Goal: Download file/media

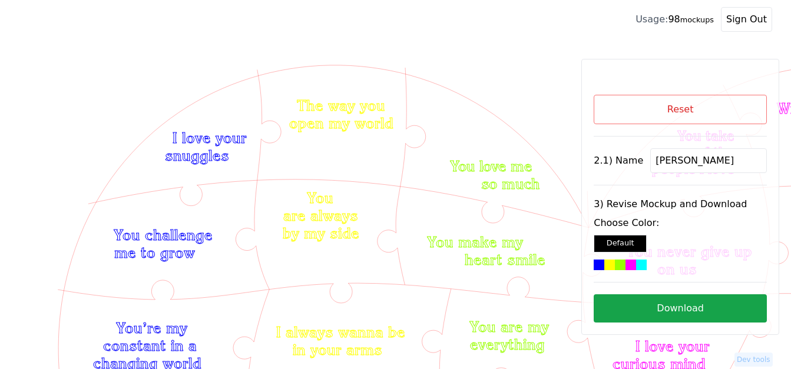
scroll to position [413, 0]
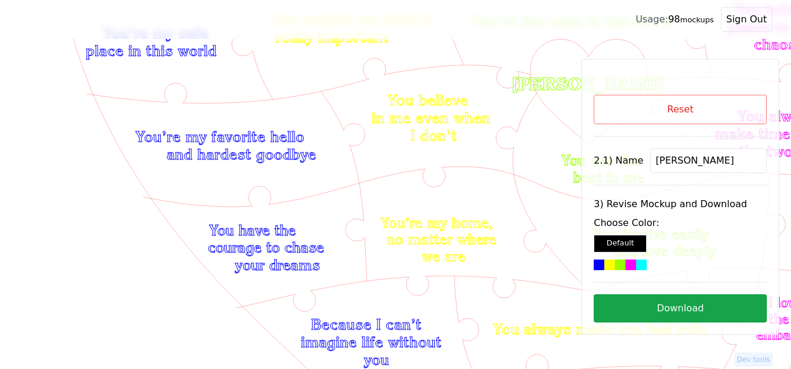
click at [652, 110] on button "Reset" at bounding box center [680, 109] width 173 height 29
select select "4"
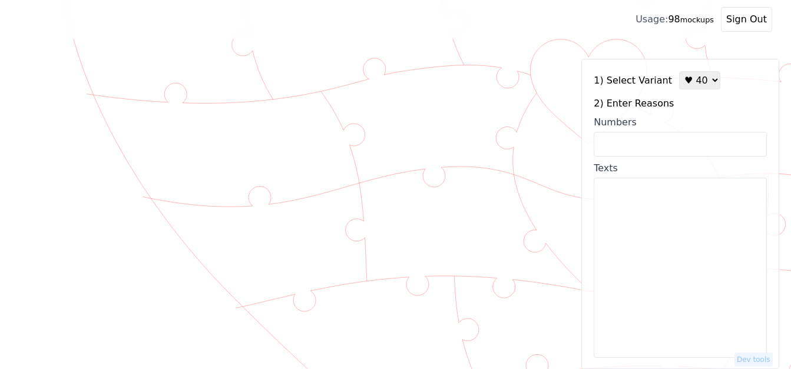
click at [618, 146] on input "Numbers" at bounding box center [680, 144] width 173 height 25
paste input "3770495691"
type input "3770495691"
type textarea "3770495691"
drag, startPoint x: 642, startPoint y: 194, endPoint x: 584, endPoint y: 189, distance: 57.9
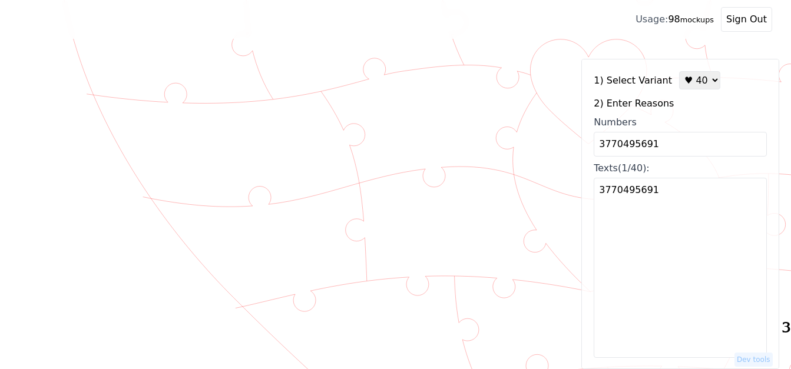
click at [584, 189] on div "1) Select Variant ♥ 12 ♥ 18 ♥ 28 ♥ 40 ♥ 50 ♥ 60 ♥ 70 2) Enter Reasons Numbers 3…" at bounding box center [681, 214] width 198 height 311
click at [528, 96] on icon "Created with Snap Created with Snap" at bounding box center [798, 172] width 1559 height 1069
click at [605, 149] on input "Numbers" at bounding box center [680, 144] width 173 height 25
paste input "1, 3, 6, 9, 11, 14, 16, 18, 21, 23, 31, 34, 37, 38, 41, 42, 43, 48, 52, 53, 54,…"
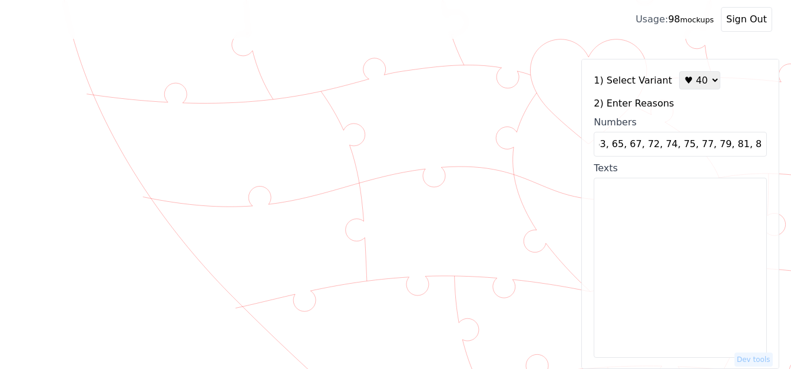
type input "1, 3, 6, 9, 11, 14, 16, 18, 21, 23, 31, 34, 37, 38, 41, 42, 43, 48, 52, 53, 54,…"
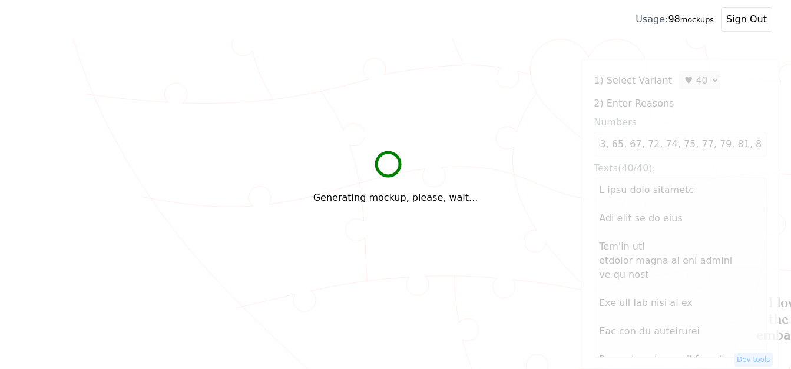
scroll to position [0, 0]
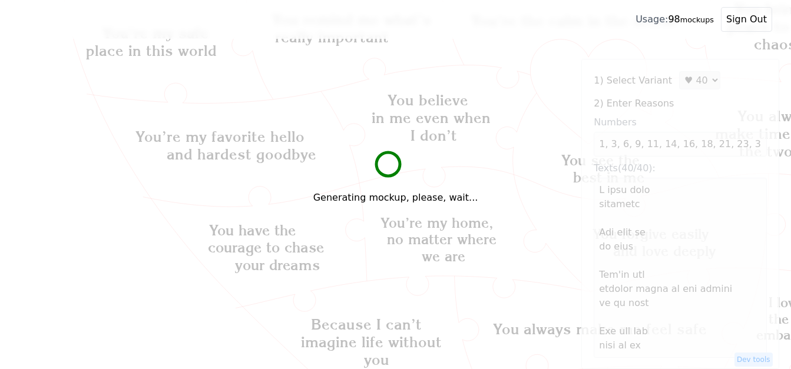
type textarea "L ipsu dolo sitametc Adi elit se do eius Tem'in utl etdolor magna al eni admini…"
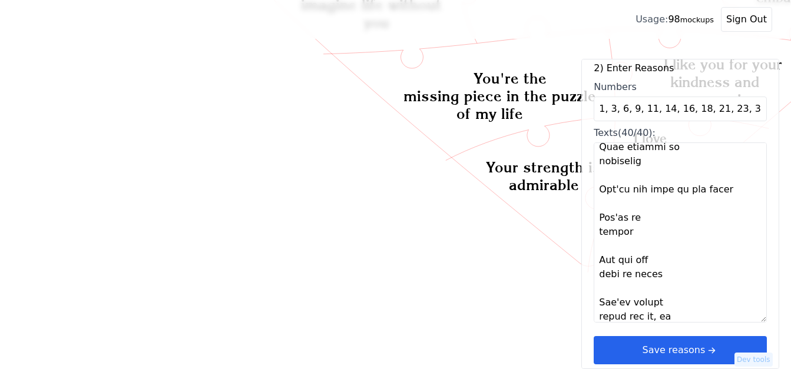
scroll to position [766, 0]
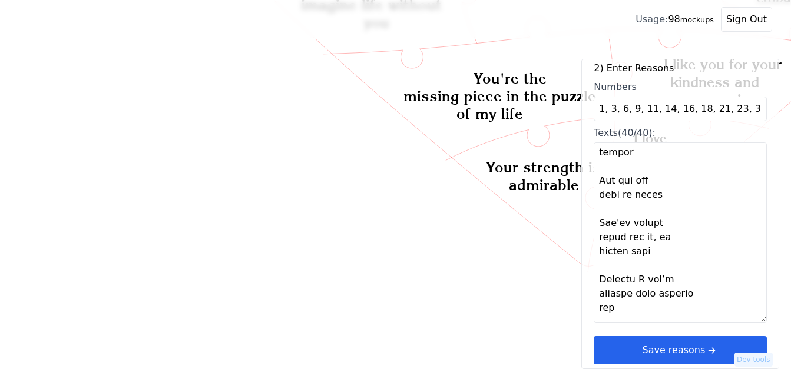
drag, startPoint x: 683, startPoint y: 345, endPoint x: 686, endPoint y: 328, distance: 16.8
click at [684, 345] on button "Save reasons" at bounding box center [680, 350] width 173 height 28
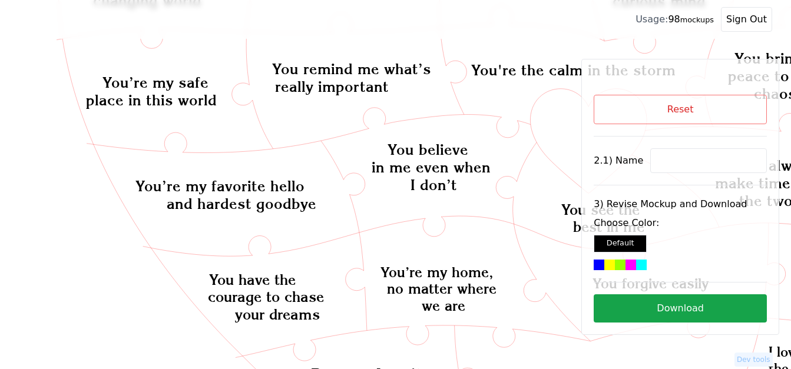
scroll to position [338, 0]
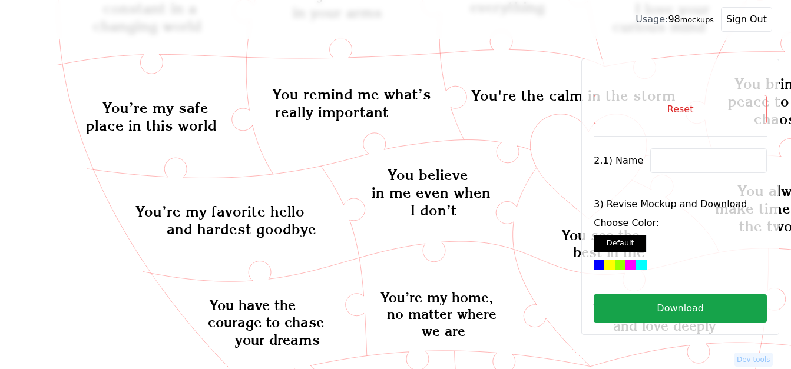
click at [561, 137] on icon "Created with Snap Created with Snap Created with Snap I love you for the advent…" at bounding box center [798, 247] width 1559 height 1069
drag, startPoint x: 561, startPoint y: 137, endPoint x: 524, endPoint y: 198, distance: 71.2
click at [524, 198] on icon "Created with Snap Created with Snap Created with Snap I love you for the advent…" at bounding box center [798, 247] width 1559 height 1069
click at [673, 163] on input at bounding box center [709, 161] width 117 height 25
paste input "[PERSON_NAME]"
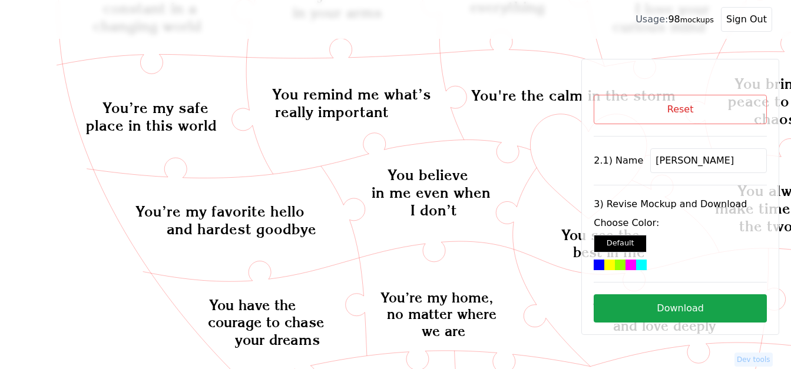
type input "[PERSON_NAME]"
click at [562, 159] on icon "Created with Snap Created with Snap Created with Snap I love you for the advent…" at bounding box center [798, 247] width 1559 height 1069
click at [636, 262] on div at bounding box center [641, 265] width 11 height 11
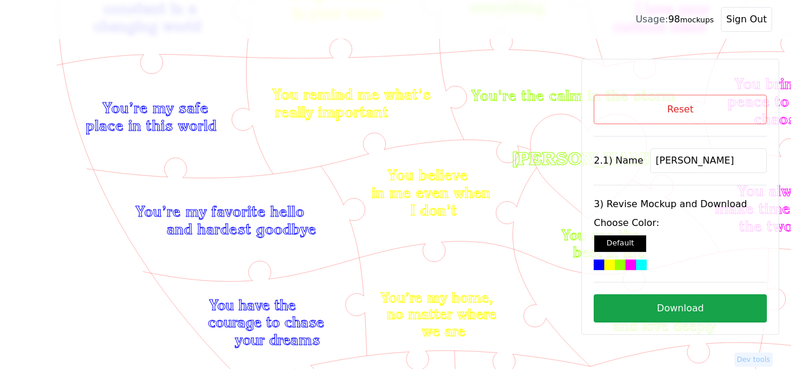
click at [646, 302] on button "Download" at bounding box center [680, 309] width 173 height 28
